Goal: Task Accomplishment & Management: Manage account settings

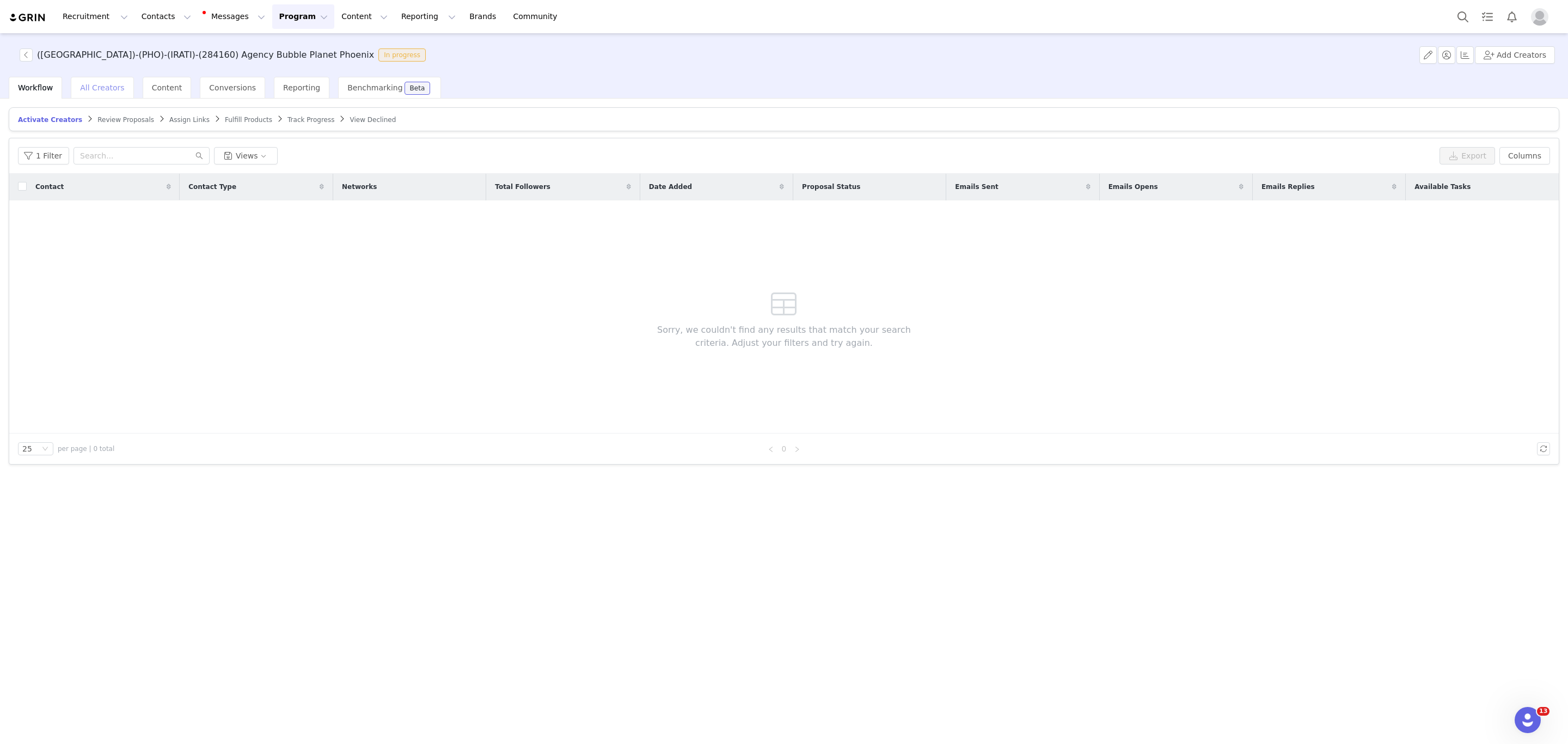
click at [84, 94] on div "All Creators" at bounding box center [102, 88] width 62 height 22
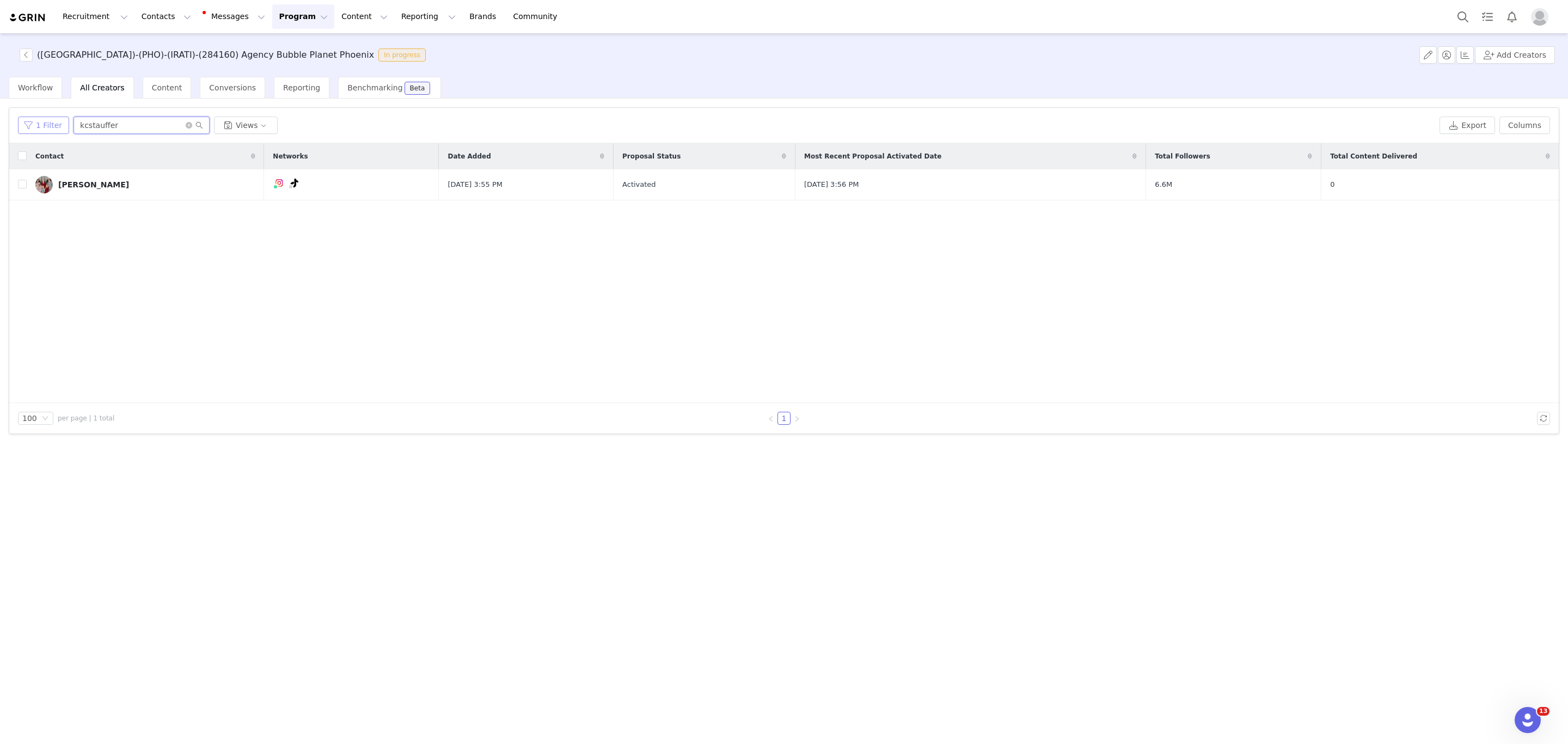
drag, startPoint x: 140, startPoint y: 133, endPoint x: 64, endPoint y: 126, distance: 76.3
click at [64, 126] on div "1 Filter kcstauffer Views" at bounding box center [727, 125] width 1417 height 17
paste input "brennarose_b"
click at [244, 204] on link "@brennarose_b" at bounding box center [249, 207] width 59 height 9
click at [1157, 189] on span "6.3K" at bounding box center [1162, 185] width 16 height 11
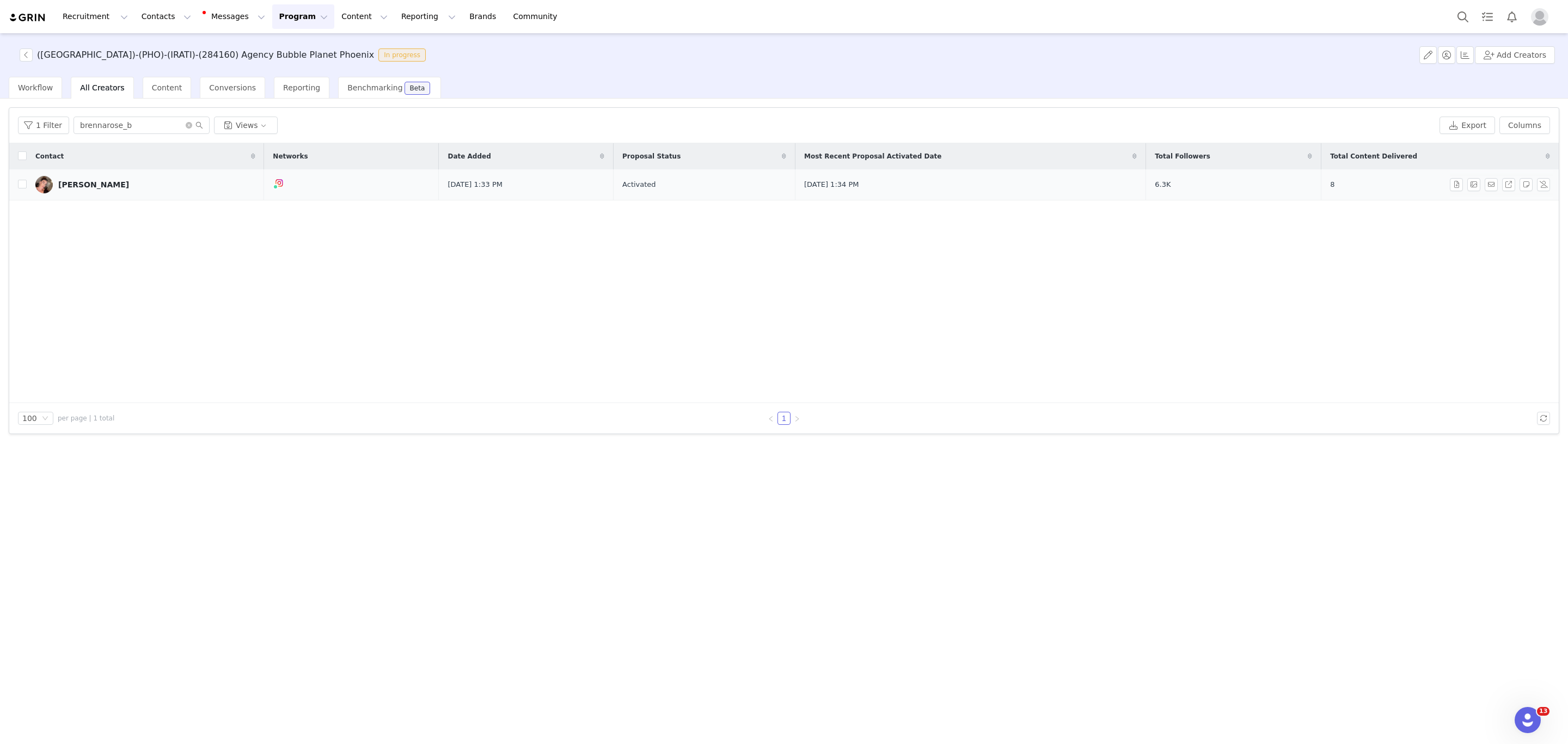
click at [941, 192] on td "Feb 12, 2025 1:34 PM" at bounding box center [971, 185] width 350 height 31
click at [91, 190] on link "Brenna Bailey" at bounding box center [145, 185] width 220 height 17
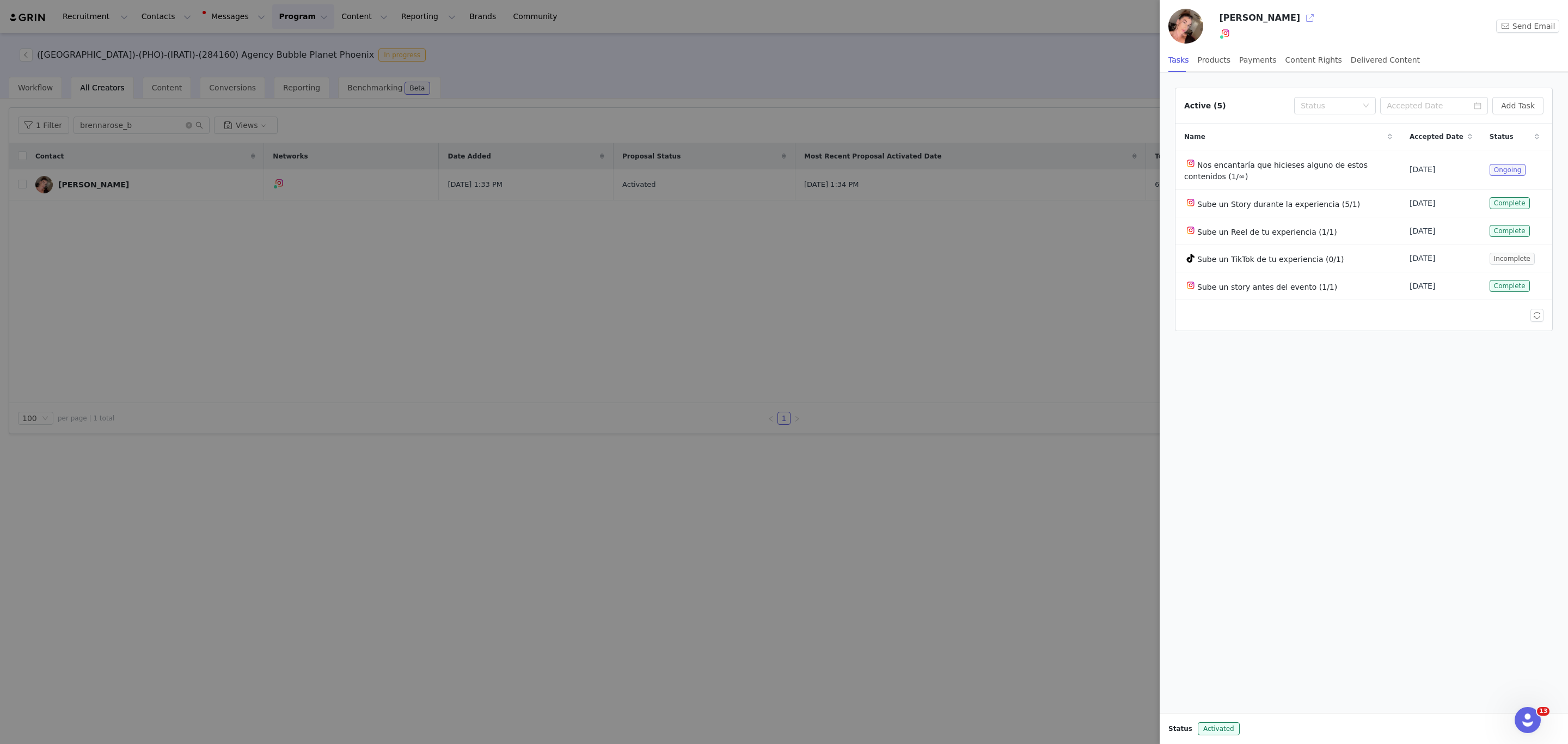
click at [1301, 18] on button "button" at bounding box center [1310, 18] width 17 height 17
click at [227, 270] on div at bounding box center [784, 372] width 1568 height 744
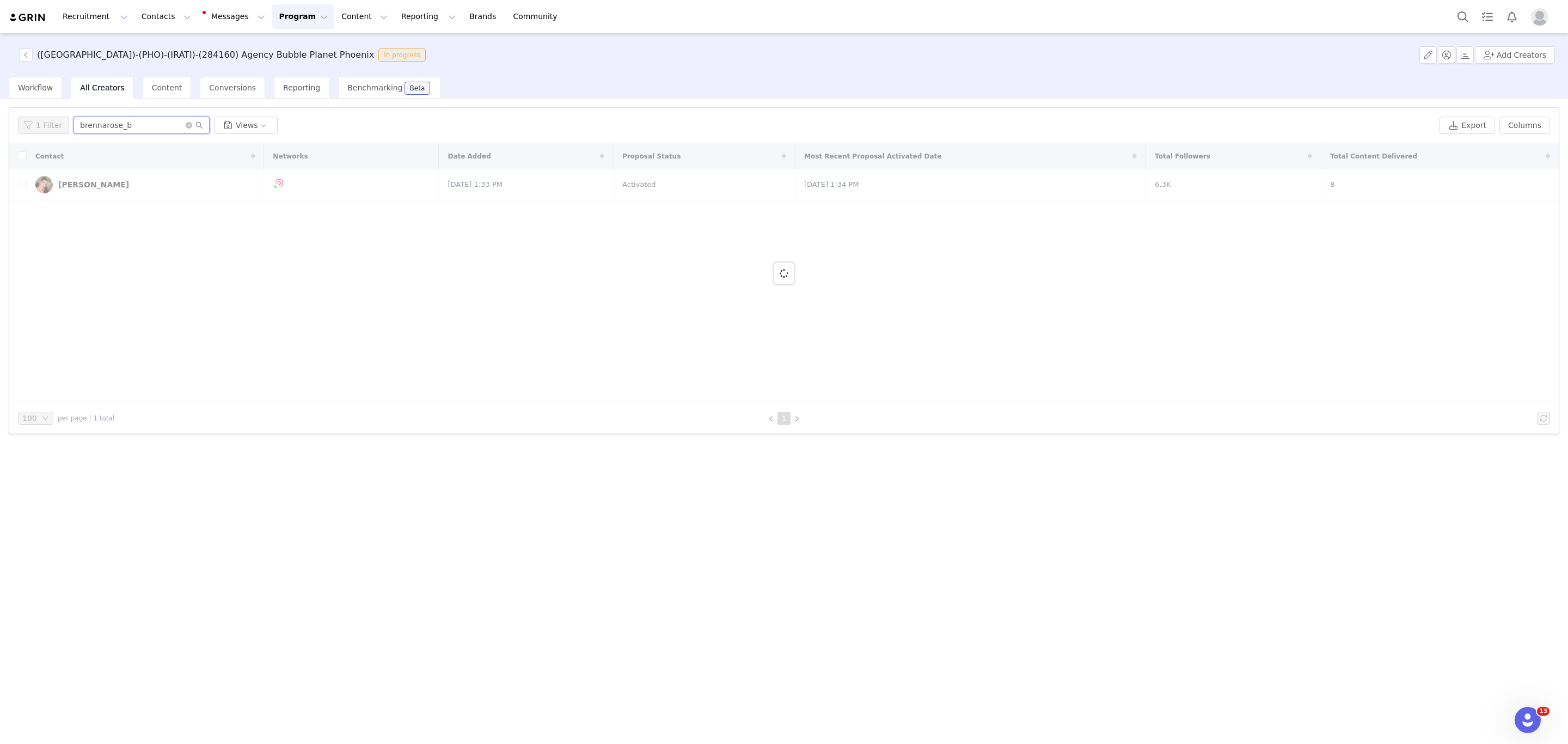
drag, startPoint x: 126, startPoint y: 123, endPoint x: 1, endPoint y: 100, distance: 127.1
click at [1, 100] on div "Filters Filter Logic And Or Date Added ~ Proposal Status Select Owner Select Co…" at bounding box center [784, 421] width 1568 height 644
paste input "monikas_makeup"
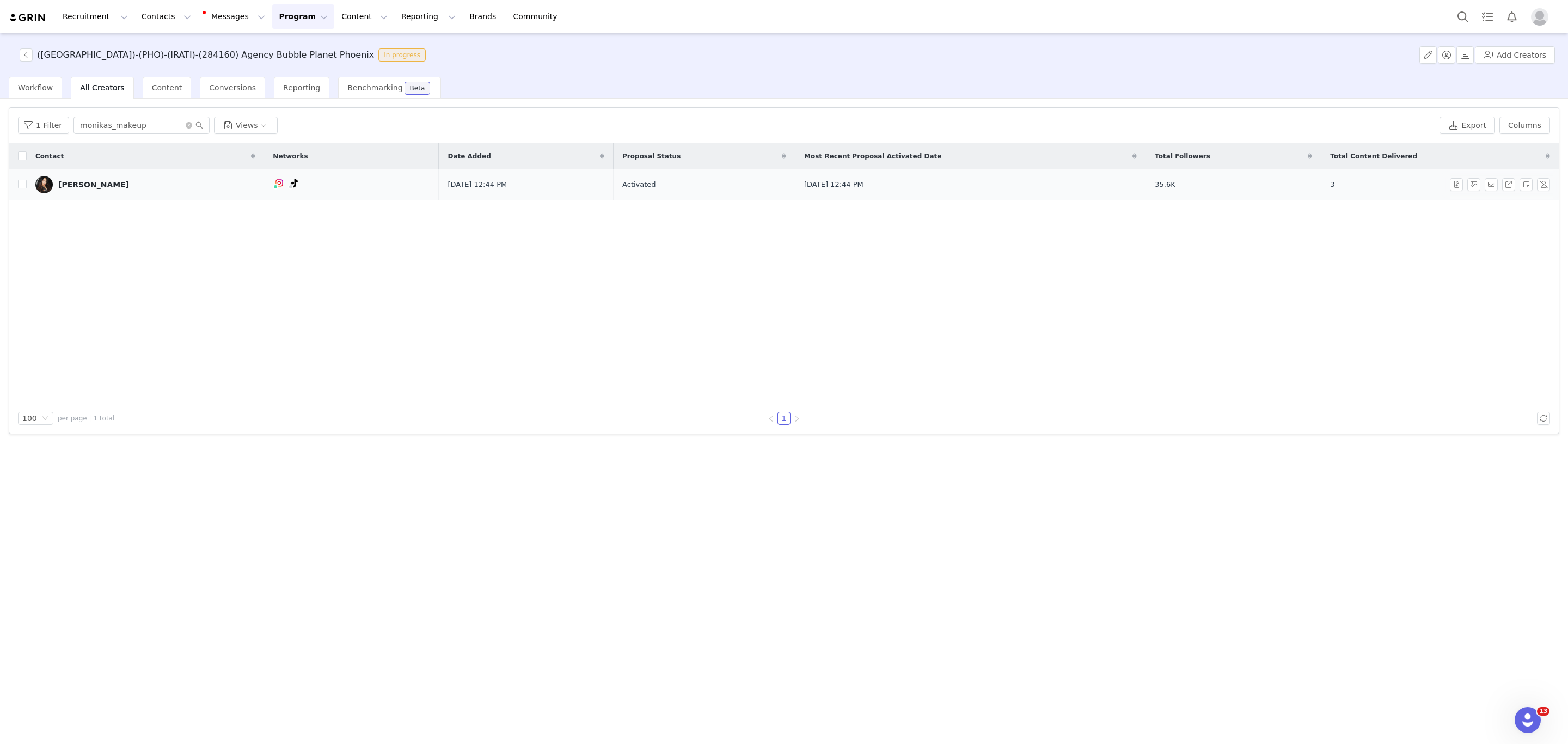
click at [1061, 189] on td "Feb 12, 2025 12:44 PM" at bounding box center [971, 185] width 350 height 31
click at [80, 181] on div "[PERSON_NAME]" at bounding box center [94, 184] width 71 height 9
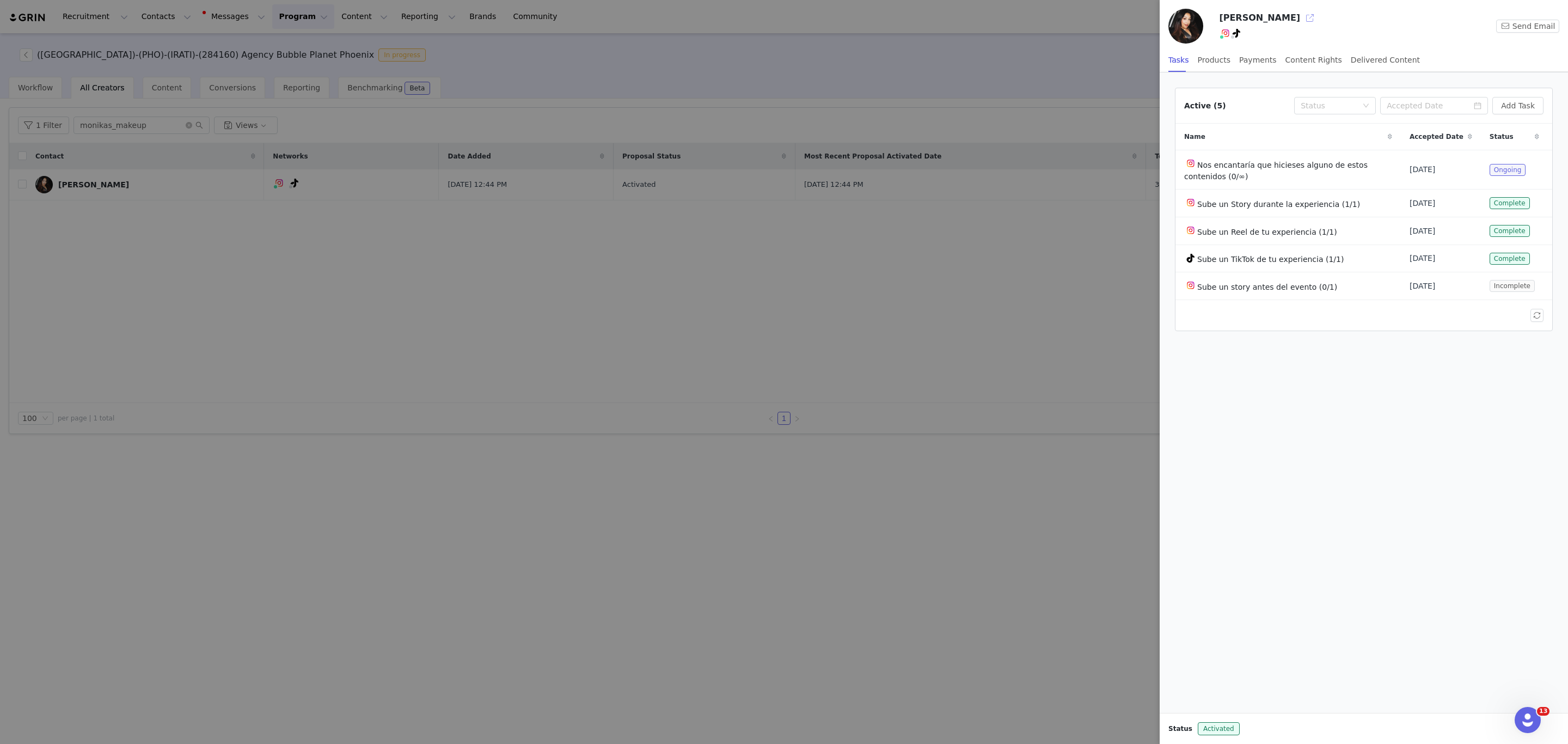
click at [1301, 13] on button "button" at bounding box center [1310, 18] width 17 height 17
click at [314, 181] on div at bounding box center [784, 372] width 1568 height 744
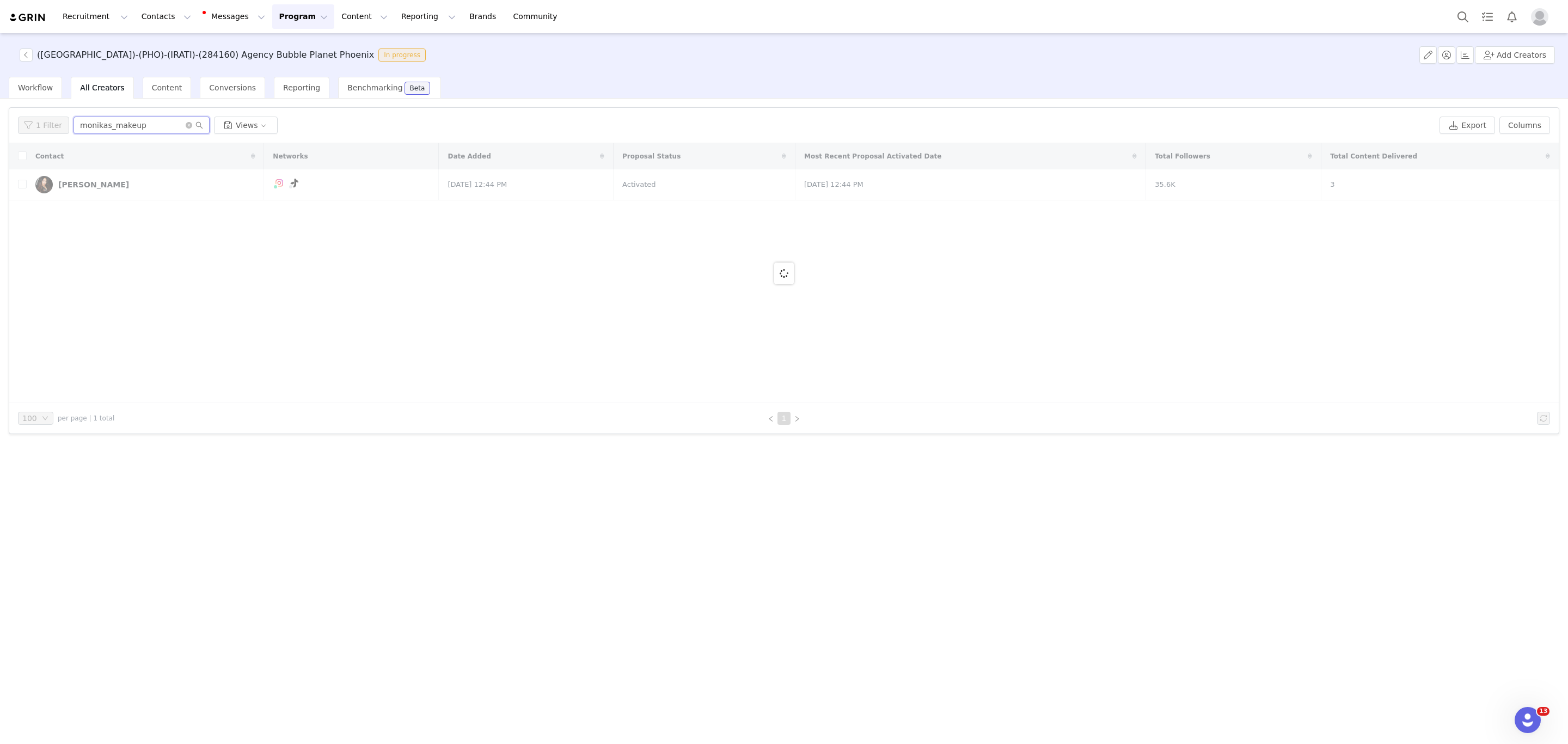
drag, startPoint x: 141, startPoint y: 118, endPoint x: 111, endPoint y: 124, distance: 30.6
click at [111, 124] on input "monikas_makeup" at bounding box center [141, 125] width 136 height 17
paste input "wildjoyexperiences"
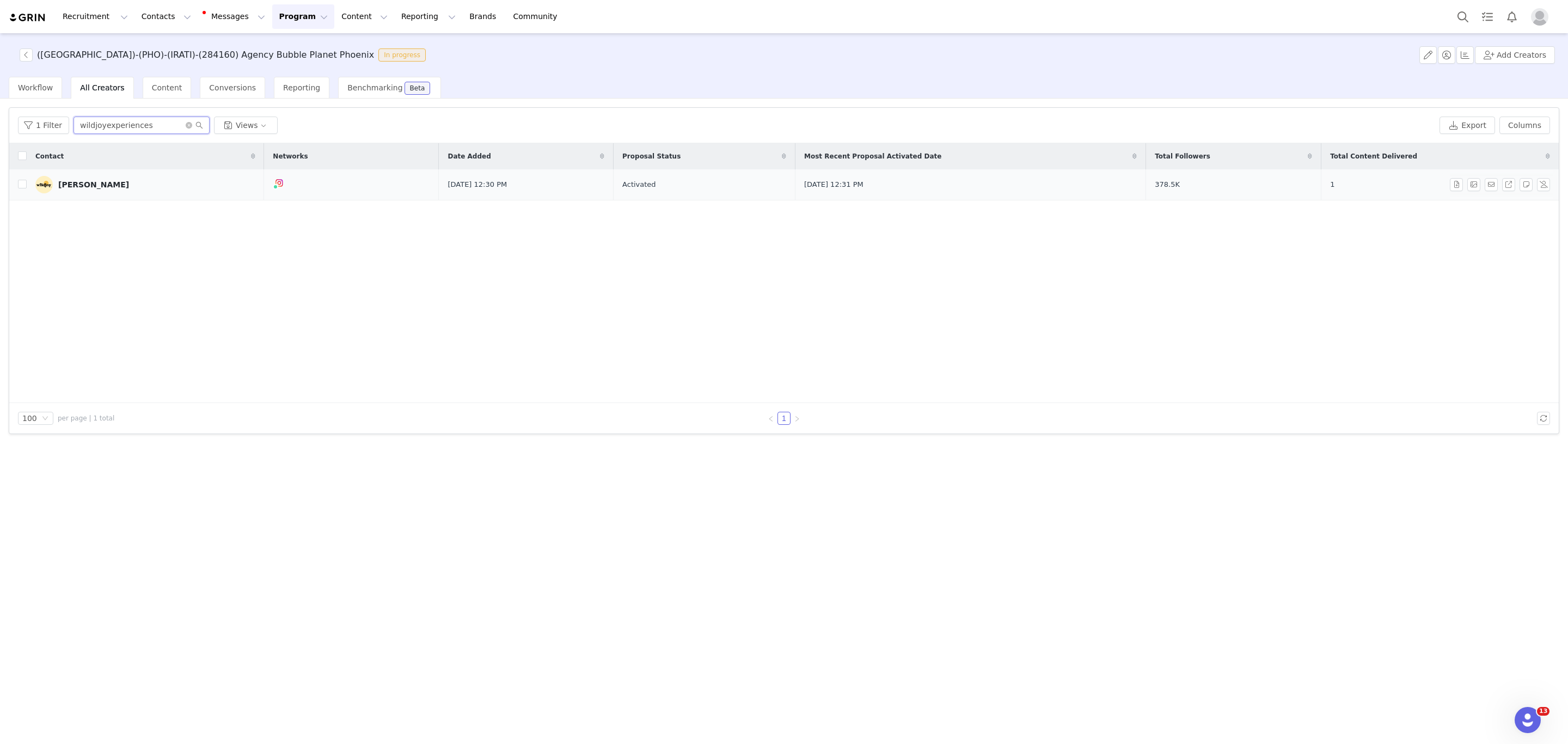
type input "wildjoyexperiences"
click at [773, 180] on td "Activated" at bounding box center [705, 185] width 181 height 31
click at [69, 185] on div "Lacy" at bounding box center [94, 184] width 71 height 9
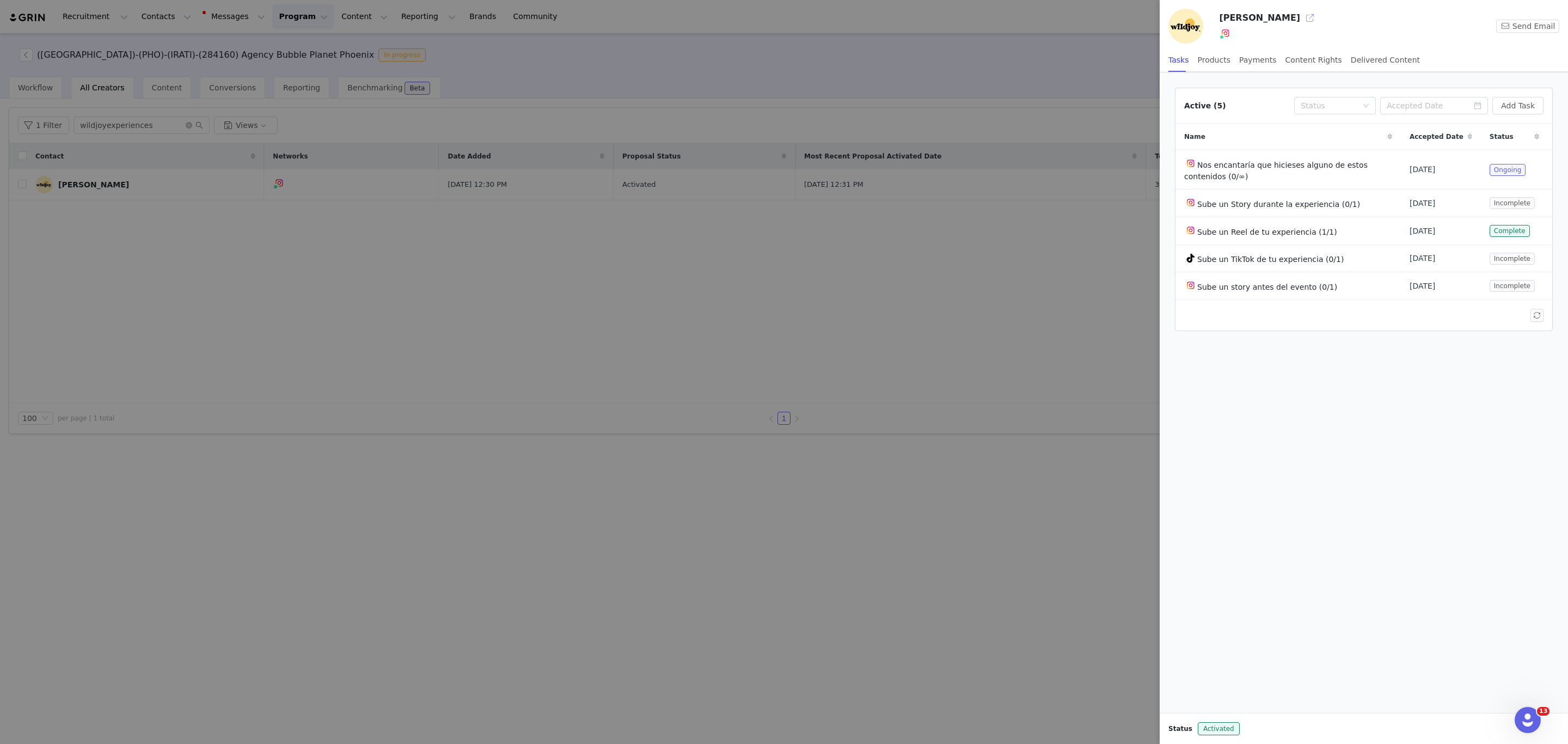
click at [1301, 9] on button "button" at bounding box center [1310, 18] width 17 height 17
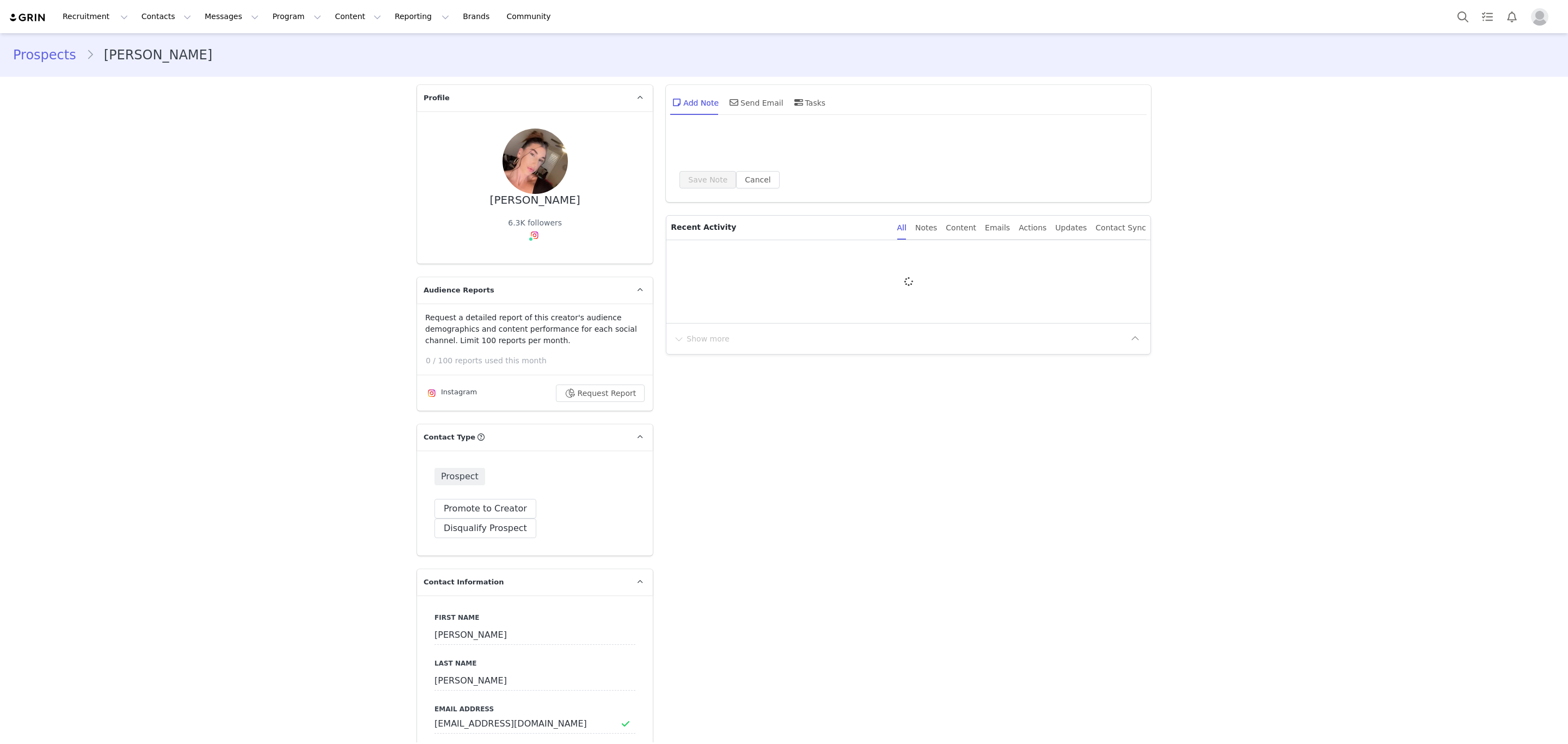
type input "+1 ([GEOGRAPHIC_DATA])"
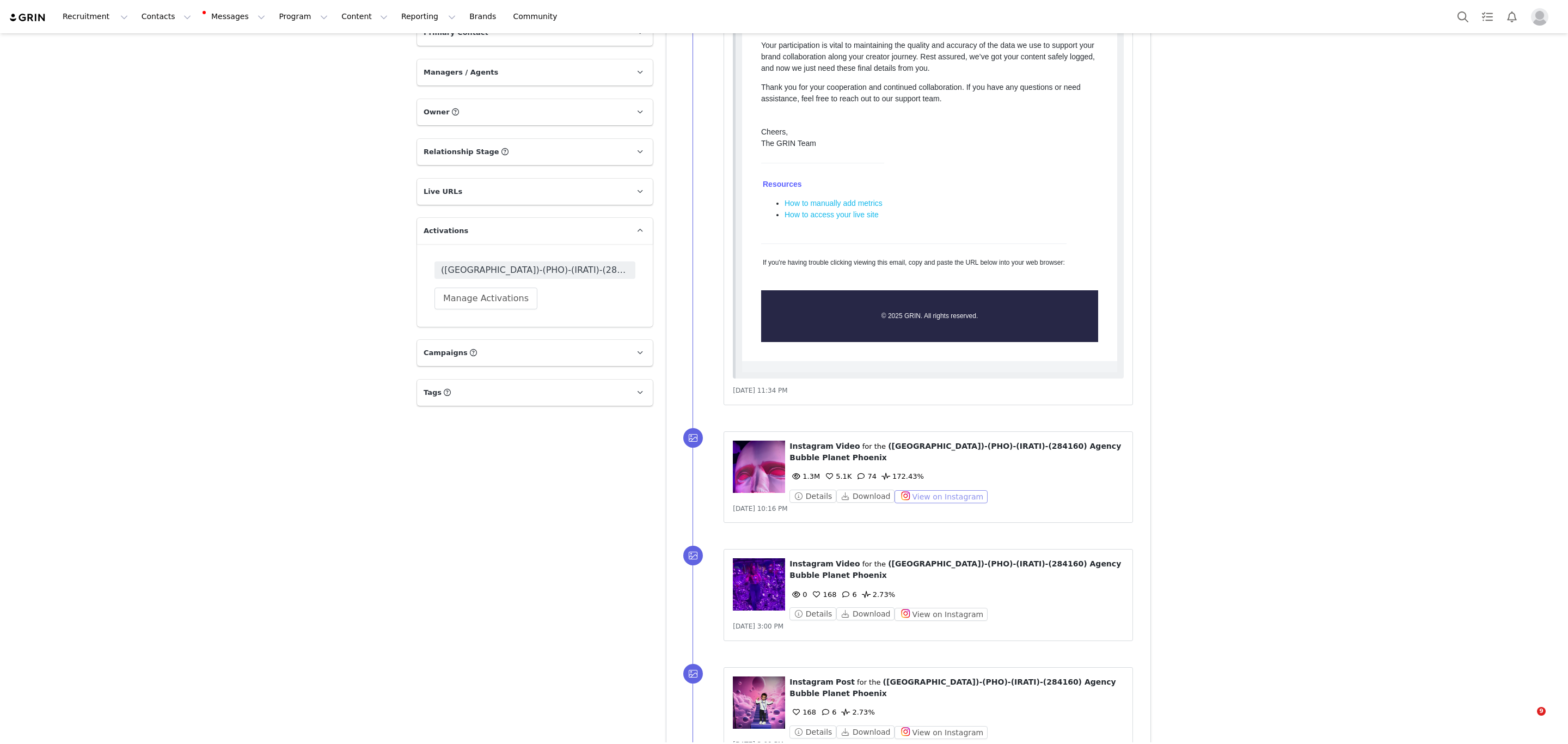
click at [919, 490] on button "View on Instagram" at bounding box center [941, 496] width 93 height 13
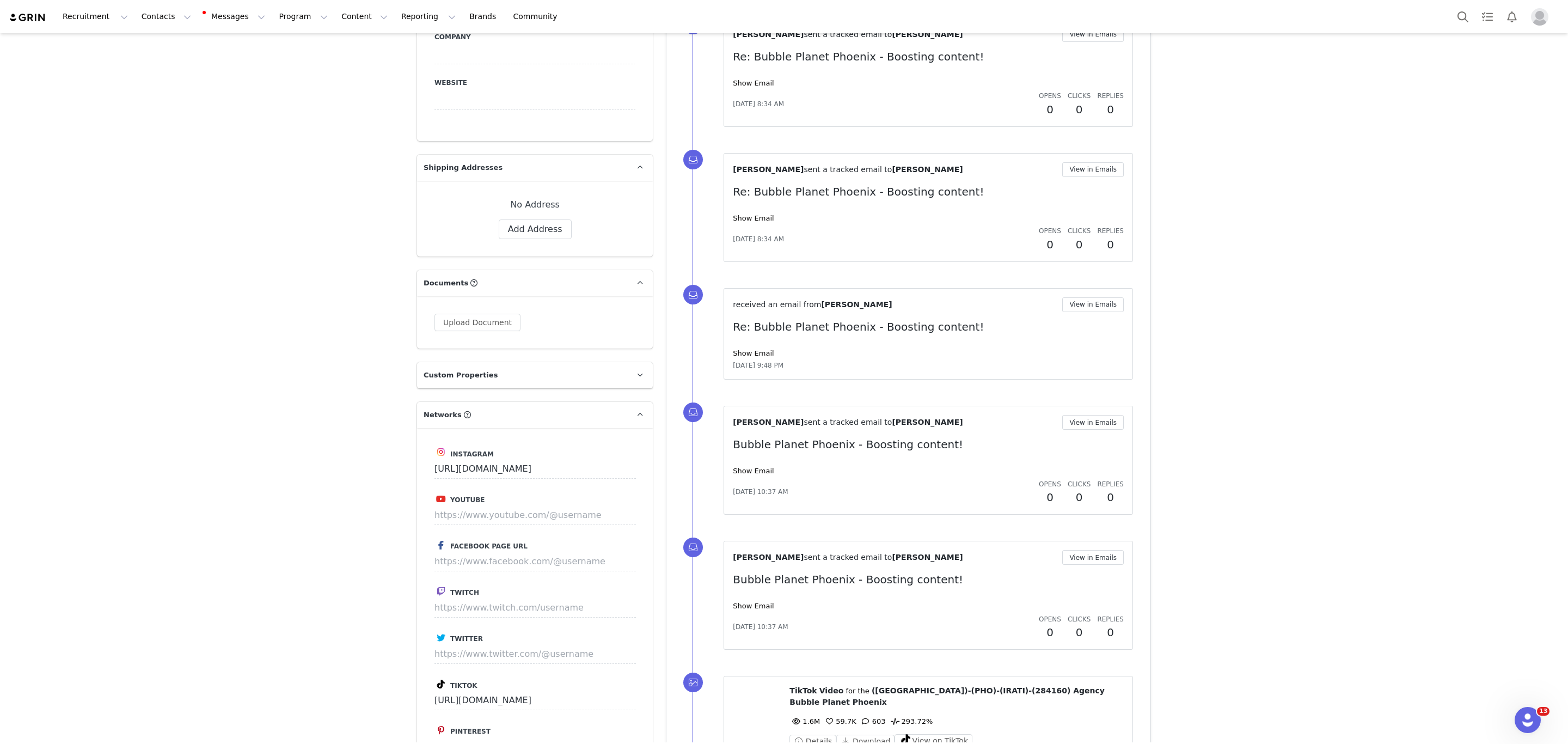
scroll to position [1088, 0]
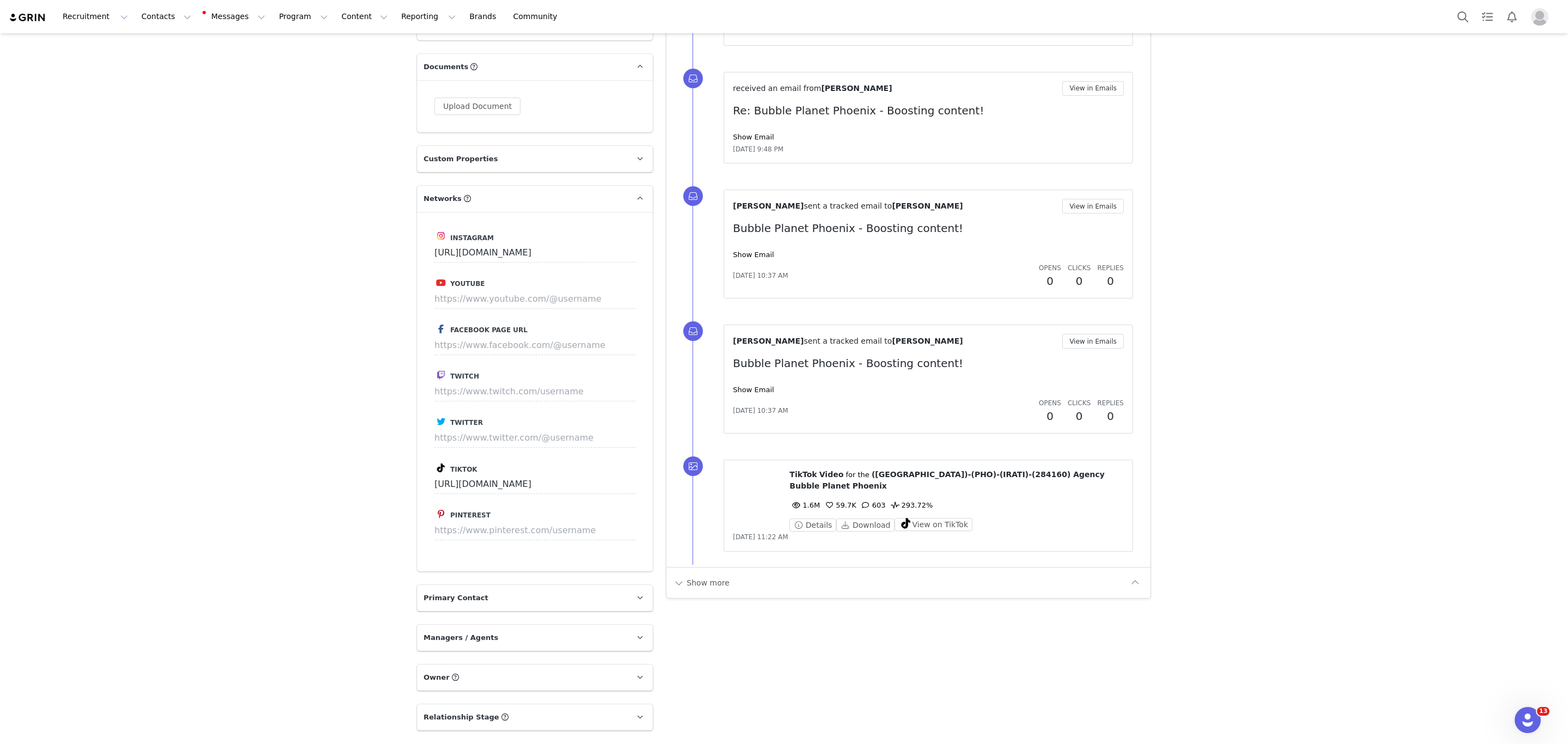
click at [755, 580] on div "Show more" at bounding box center [900, 582] width 454 height 17
click at [703, 574] on button "Show more" at bounding box center [702, 582] width 57 height 17
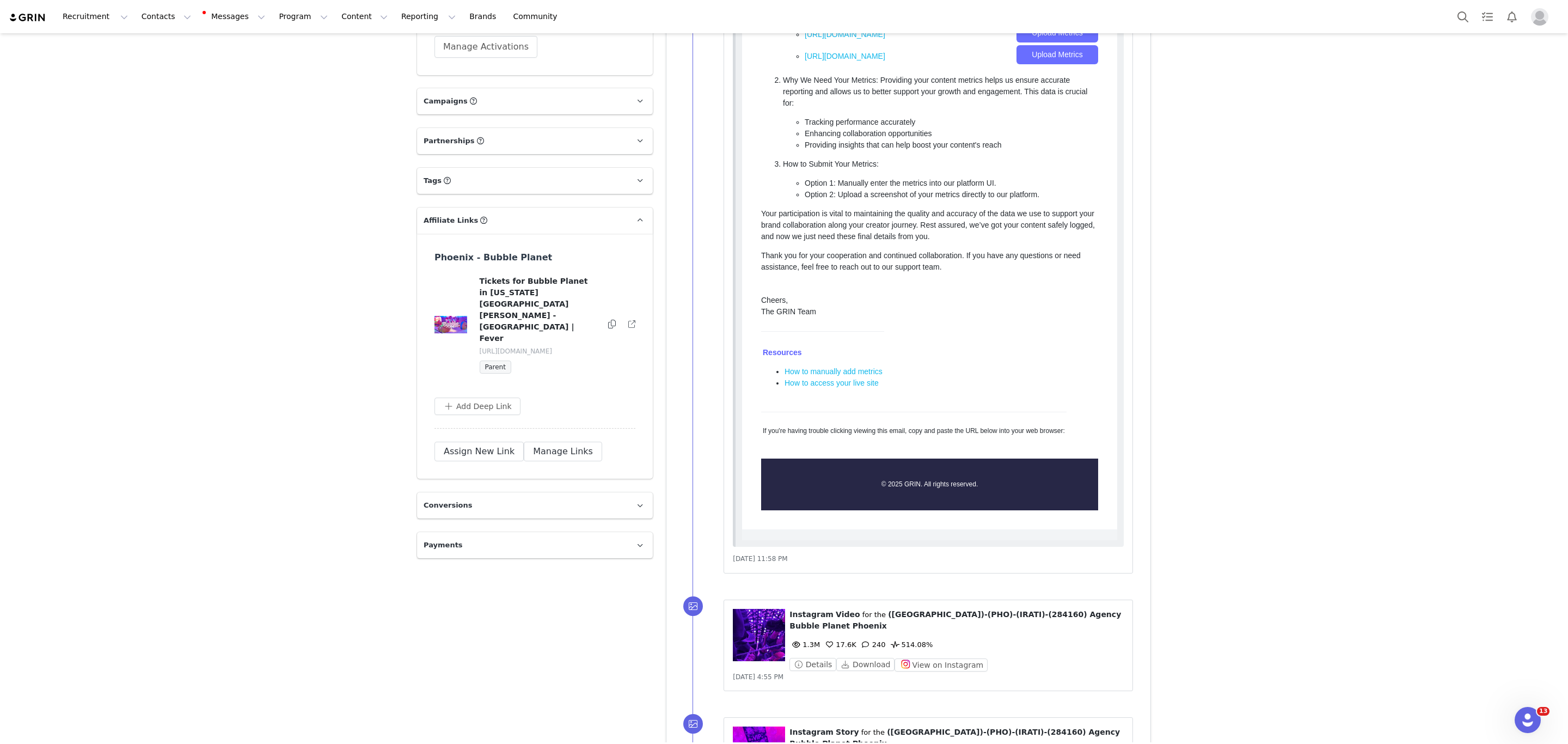
scroll to position [2071, 0]
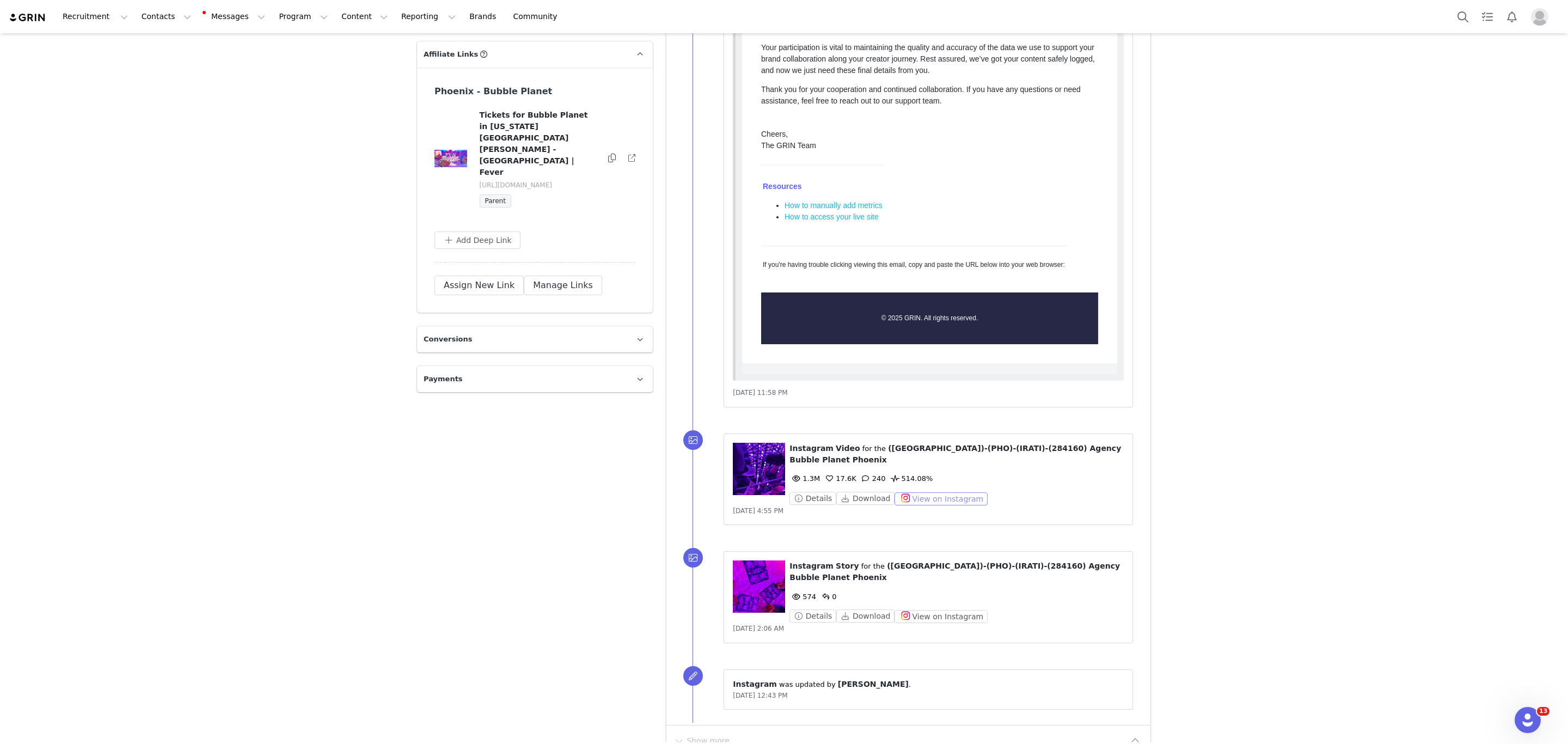
click at [956, 492] on button "View on Instagram" at bounding box center [941, 499] width 93 height 13
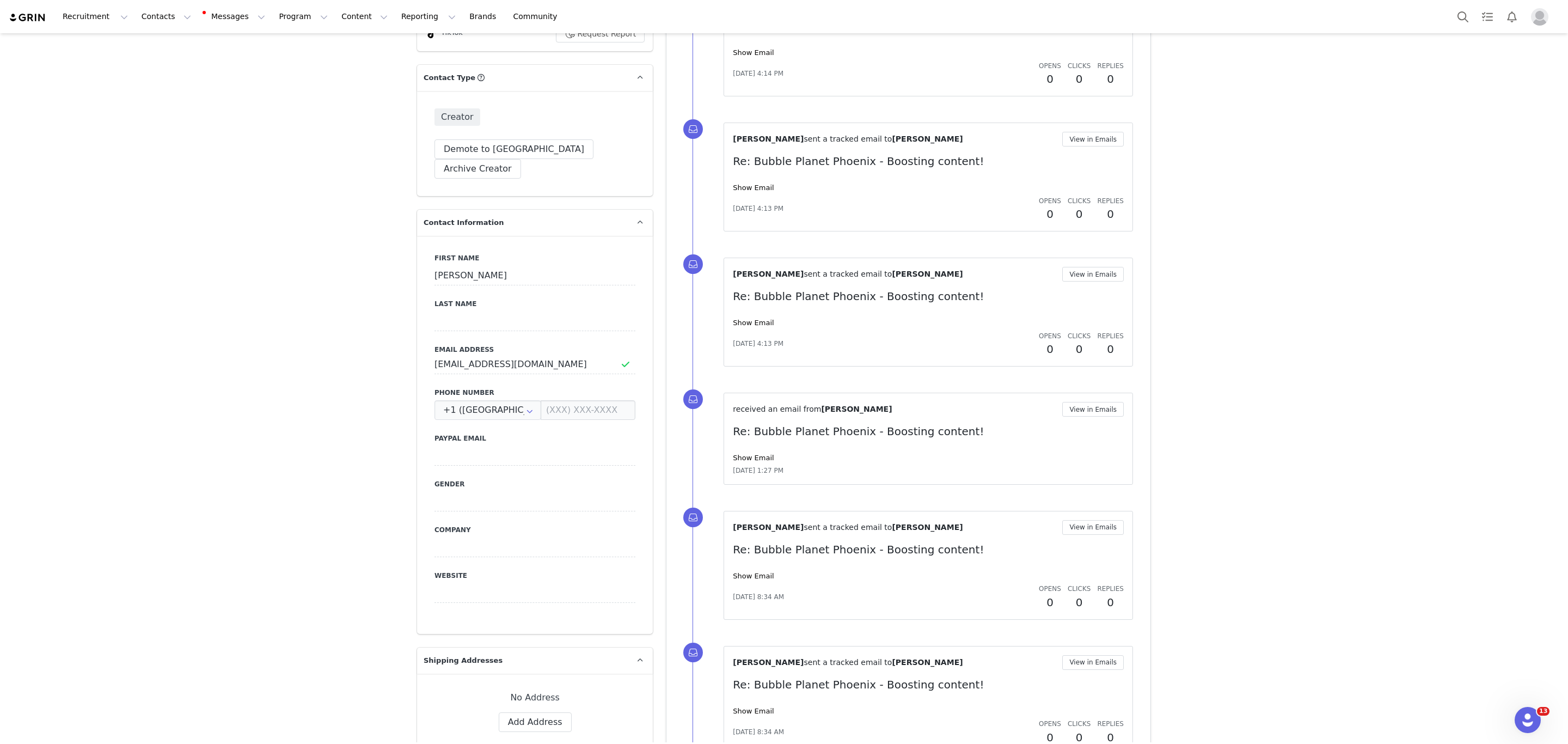
scroll to position [0, 0]
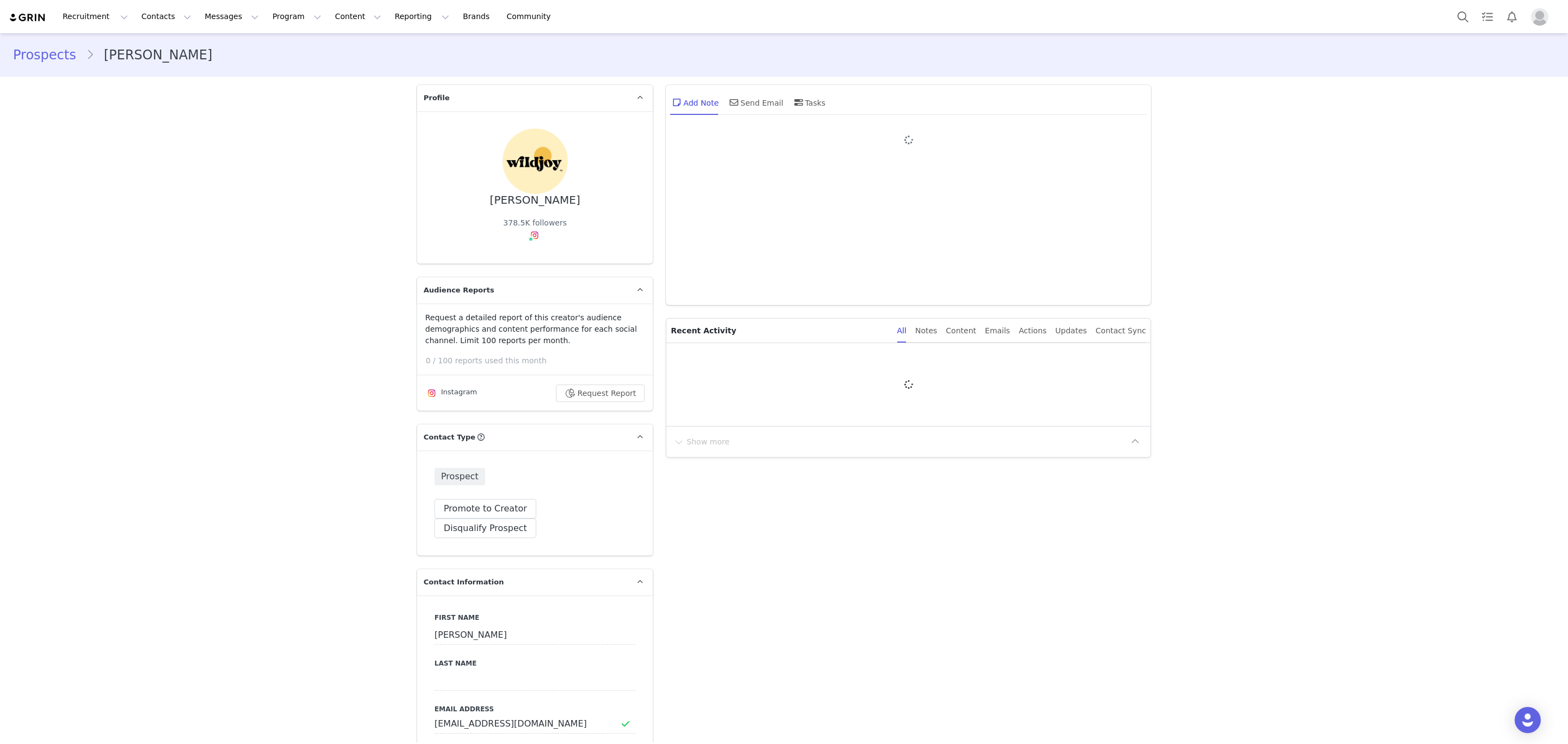
type input "+1 ([GEOGRAPHIC_DATA])"
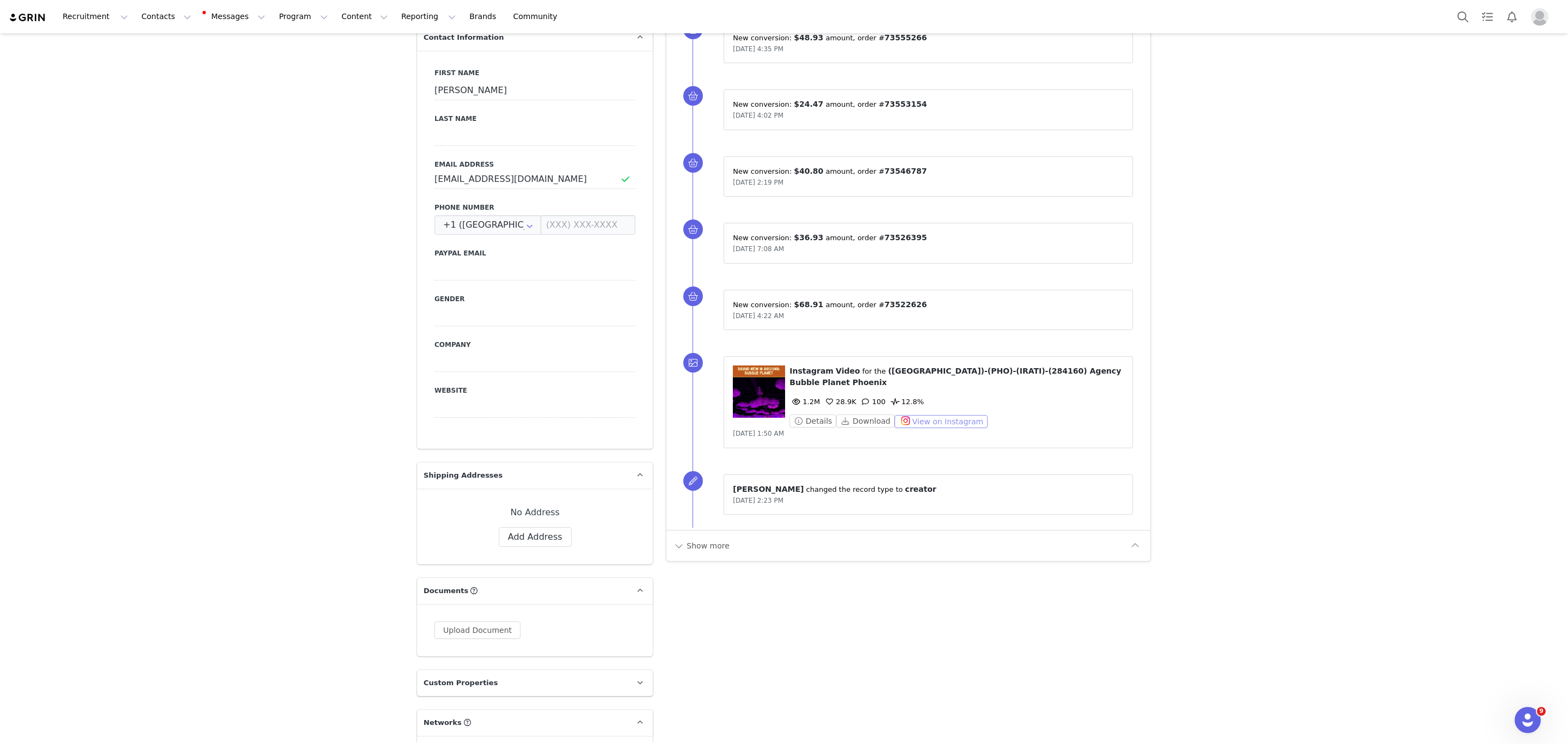
click at [921, 415] on button "View on Instagram" at bounding box center [941, 421] width 93 height 13
